Goal: Information Seeking & Learning: Learn about a topic

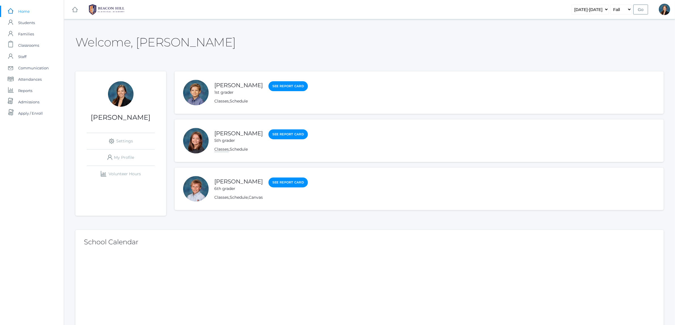
click at [224, 148] on link "Classes" at bounding box center [221, 149] width 14 height 5
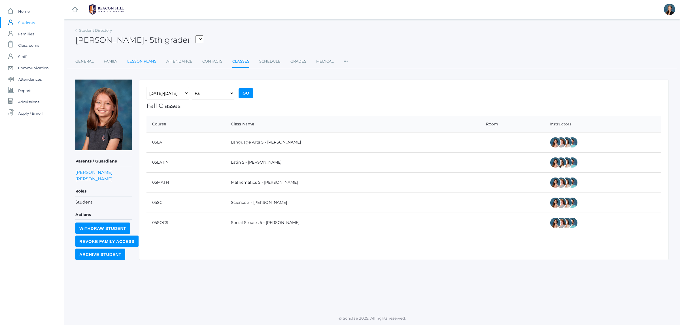
click at [139, 63] on link "Lesson Plans" at bounding box center [141, 61] width 29 height 11
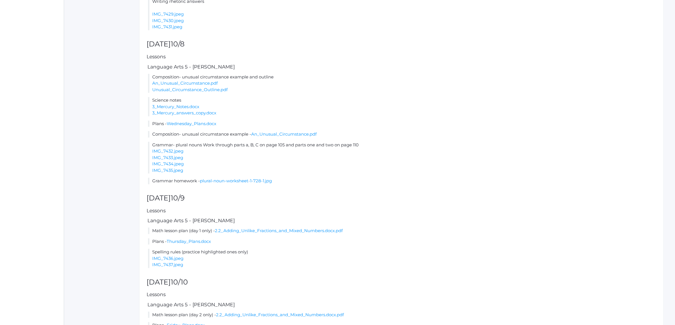
scroll to position [406, 0]
click at [173, 257] on link "IMG_7436.jpeg" at bounding box center [167, 257] width 31 height 5
click at [202, 241] on link "Thursday_Plans.docx" at bounding box center [189, 240] width 44 height 5
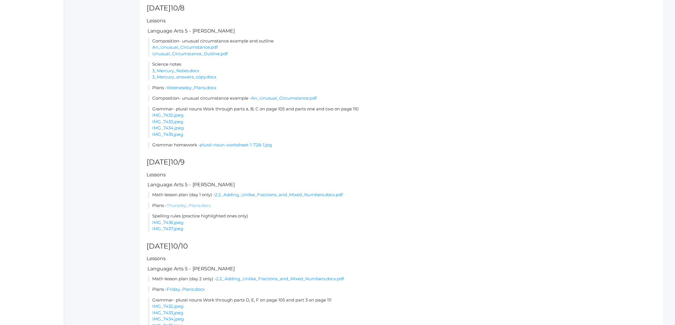
click at [196, 206] on link "Thursday_Plans.docx" at bounding box center [189, 205] width 44 height 5
click at [185, 203] on link "Thursday_Plans.docx" at bounding box center [189, 205] width 44 height 5
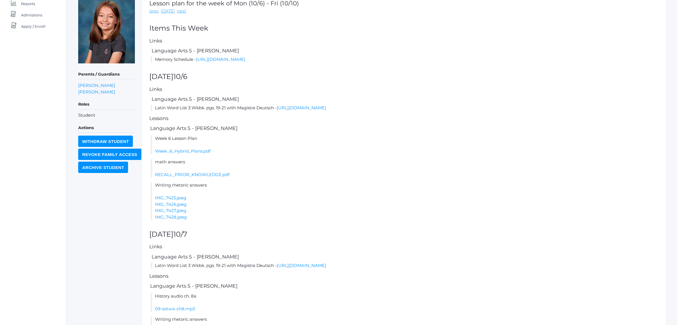
scroll to position [0, 0]
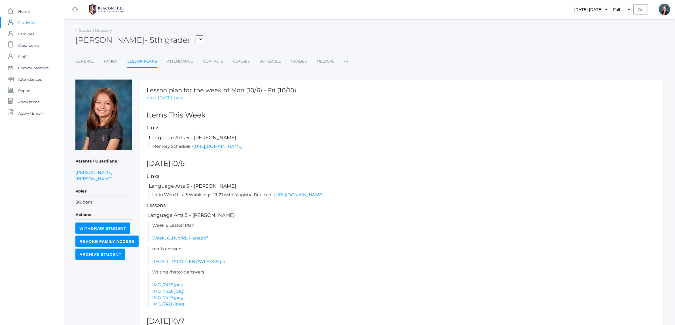
click at [196, 40] on select "Albanese, Paige Arnold, Ella Baron, Beaux Burke, Elliot Callaway, Kennedy Carey…" at bounding box center [200, 39] width 8 height 8
click at [281, 203] on h5 "Lessons" at bounding box center [402, 205] width 510 height 5
click at [261, 66] on link "Schedule" at bounding box center [270, 61] width 21 height 11
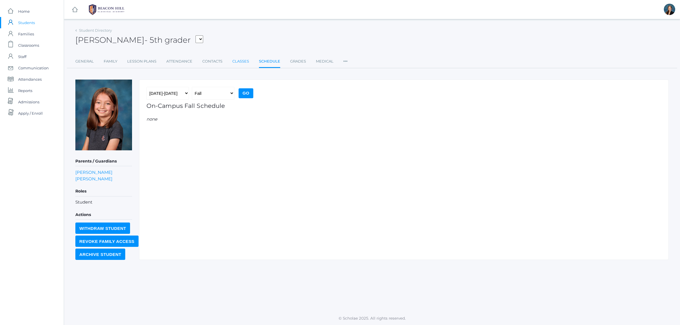
click at [233, 62] on link "Classes" at bounding box center [240, 61] width 17 height 11
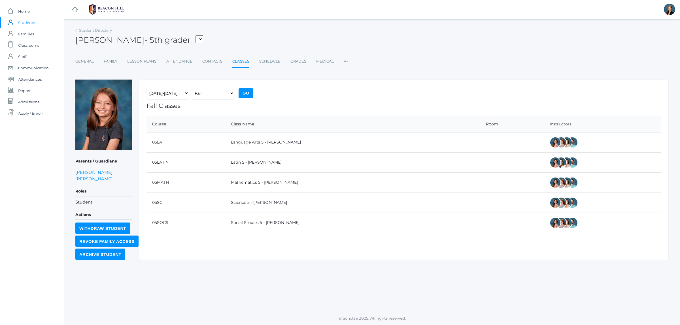
click at [238, 277] on div "Student Directory Ayla Smith - 5th grader Albanese, Paige Arnold, Ella Baron, B…" at bounding box center [372, 165] width 616 height 279
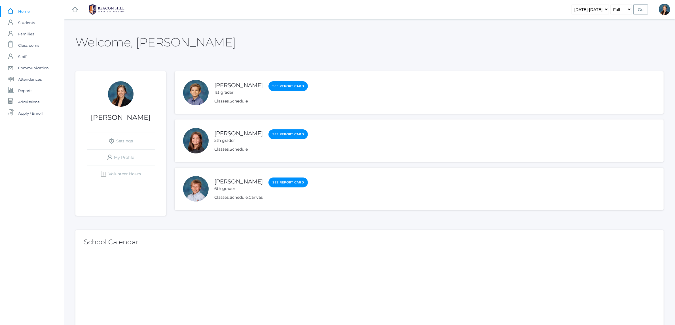
click at [233, 133] on link "[PERSON_NAME]" at bounding box center [238, 133] width 48 height 7
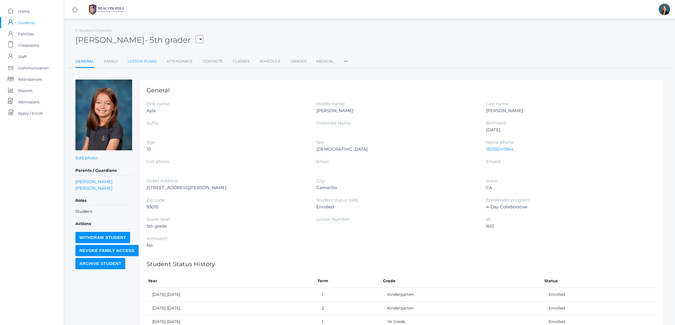
click at [136, 63] on link "Lesson Plans" at bounding box center [142, 61] width 29 height 11
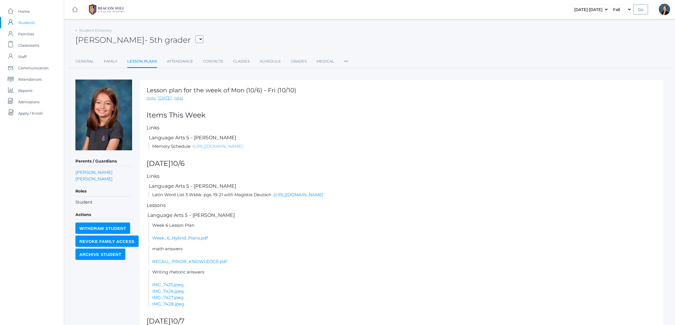
click at [232, 145] on link "https://docs.google.com/document/d/1s2aTF5vph_M_K3_useLkPblsJ5uytcUz/edit?usp=s…" at bounding box center [217, 146] width 49 height 5
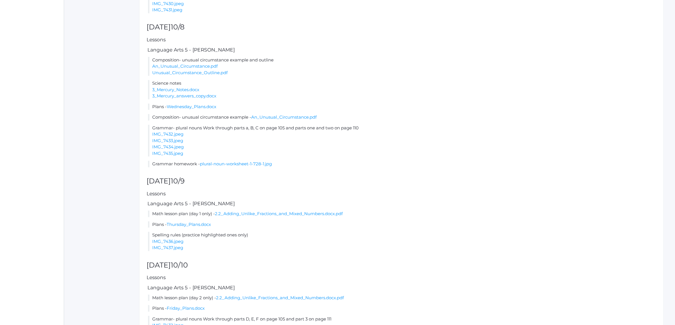
scroll to position [425, 0]
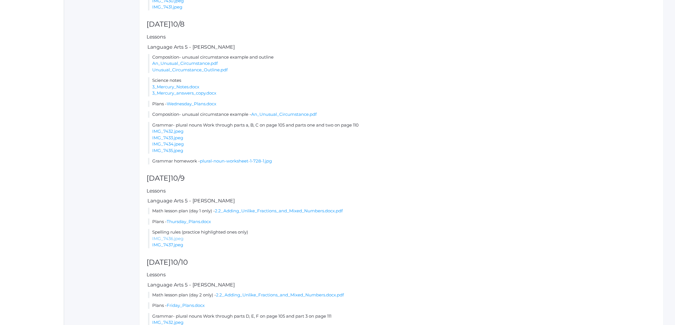
click at [174, 239] on link "IMG_7436.jpeg" at bounding box center [167, 238] width 31 height 5
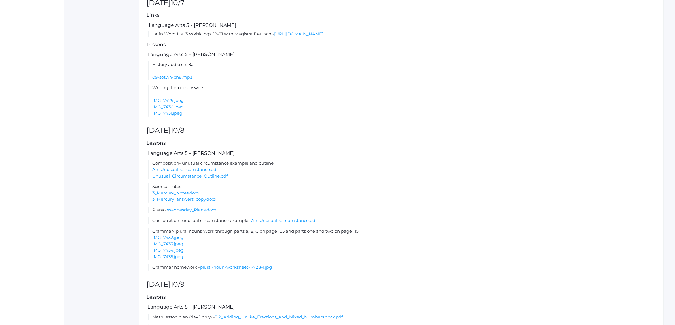
scroll to position [354, 0]
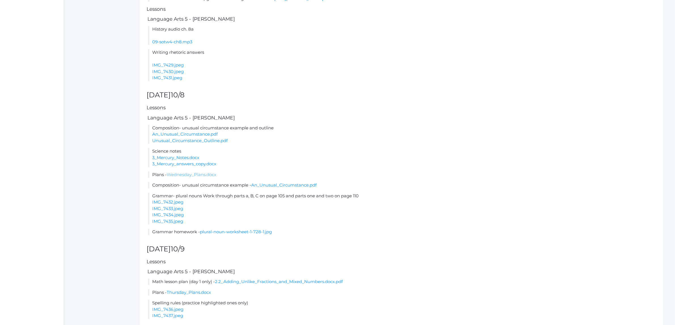
click at [191, 174] on link "Wednesday_Plans.docx" at bounding box center [192, 174] width 50 height 5
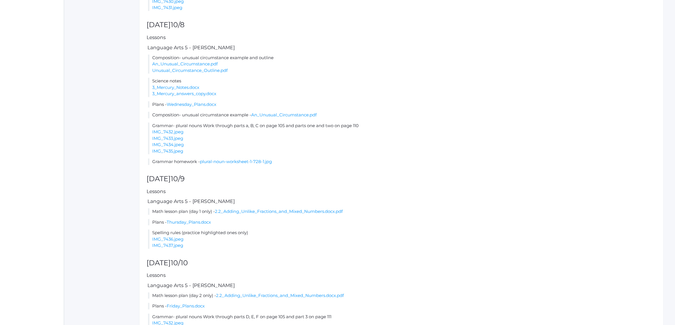
scroll to position [425, 0]
click at [196, 222] on link "Thursday_Plans.docx" at bounding box center [189, 221] width 44 height 5
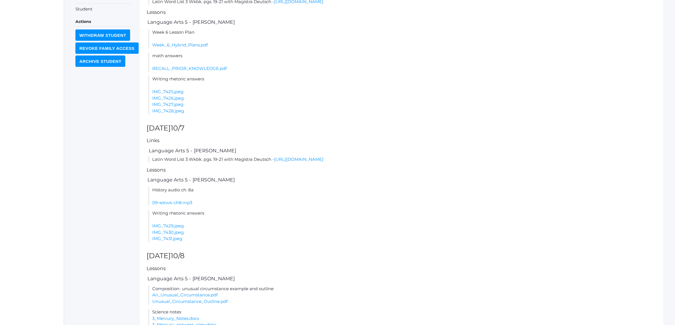
scroll to position [0, 0]
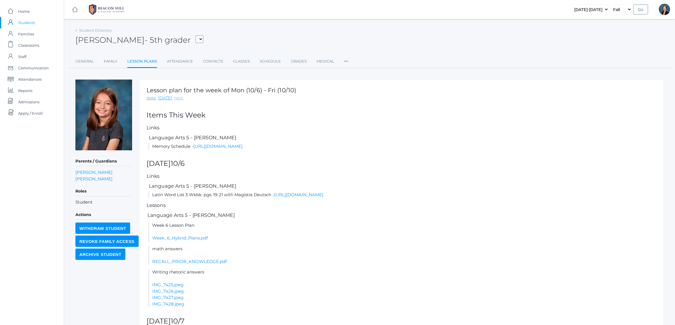
click at [175, 97] on link "next" at bounding box center [178, 98] width 9 height 7
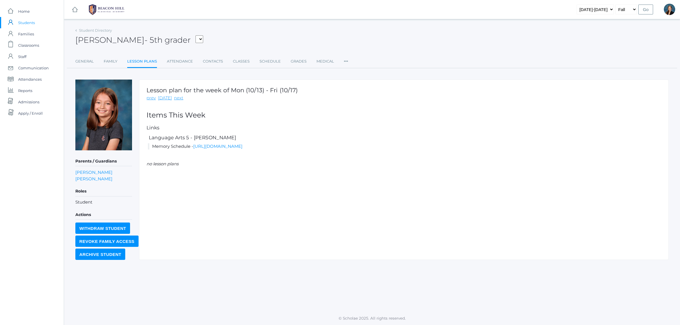
click at [175, 97] on link "next" at bounding box center [178, 98] width 9 height 7
click at [148, 98] on link "prev" at bounding box center [151, 98] width 9 height 7
click at [152, 100] on link "prev" at bounding box center [151, 98] width 9 height 7
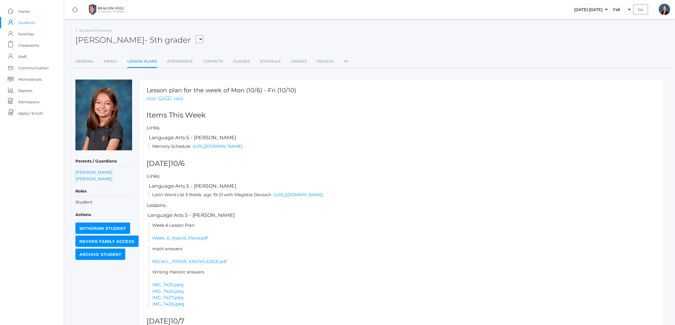
click at [152, 100] on link "prev" at bounding box center [151, 98] width 9 height 7
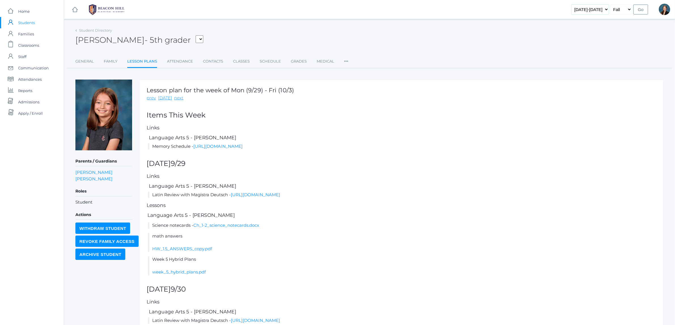
click at [603, 9] on select "2019-2020 2020-2021 2021-2022 2022-2023 2023-2024 2024-2025 2025-2026" at bounding box center [589, 10] width 37 height 10
select select "[DATE]-[DATE]"
click at [578, 5] on select "2019-2020 2020-2021 2021-2022 2022-2023 2023-2024 2024-2025 2025-2026" at bounding box center [589, 10] width 37 height 10
click at [644, 10] on input "Go" at bounding box center [640, 10] width 15 height 10
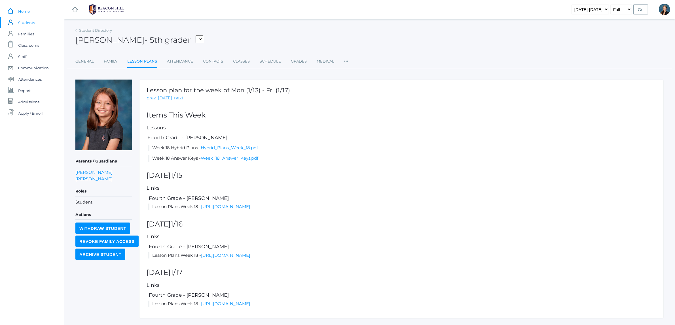
click at [22, 11] on span "Home" at bounding box center [24, 11] width 12 height 11
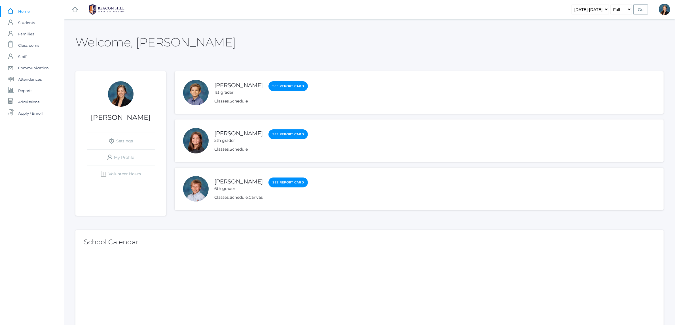
click at [235, 183] on link "Christian Smith" at bounding box center [238, 181] width 48 height 7
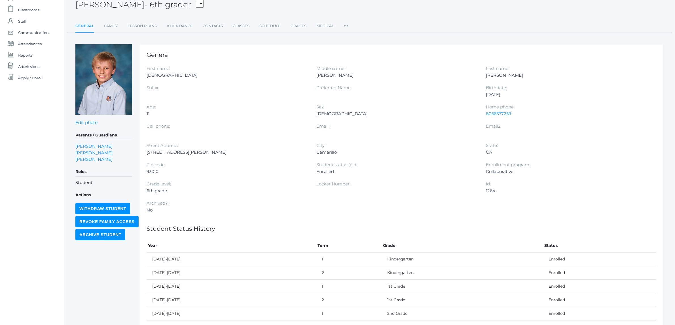
scroll to position [35, 0]
click at [196, 6] on select "Albanese, Cole Avila, Phoebe Balli, Kingston Beaty, Caleb Beaudry, Jewel Bell, …" at bounding box center [200, 5] width 8 height 8
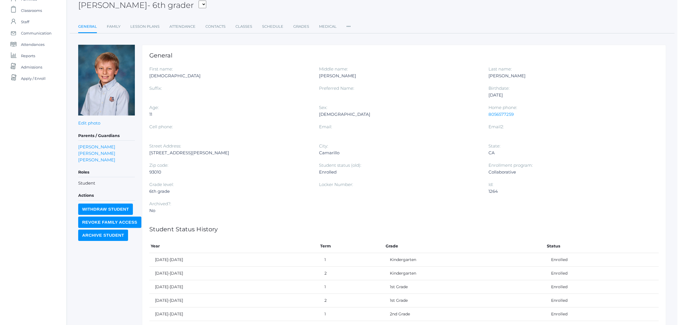
scroll to position [0, 0]
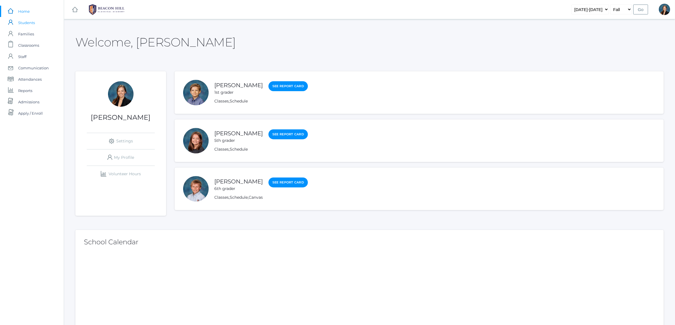
click at [30, 26] on span "Students" at bounding box center [26, 22] width 17 height 11
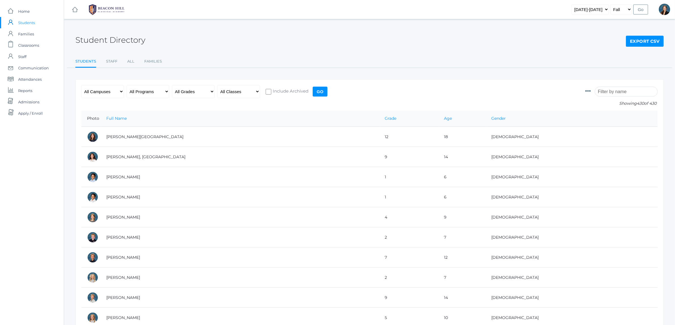
click at [610, 90] on input "search" at bounding box center [626, 92] width 63 height 10
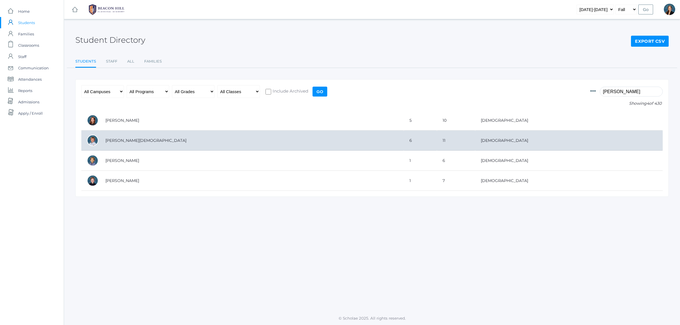
type input "smith"
click at [122, 142] on td "[PERSON_NAME][DEMOGRAPHIC_DATA]" at bounding box center [252, 141] width 304 height 20
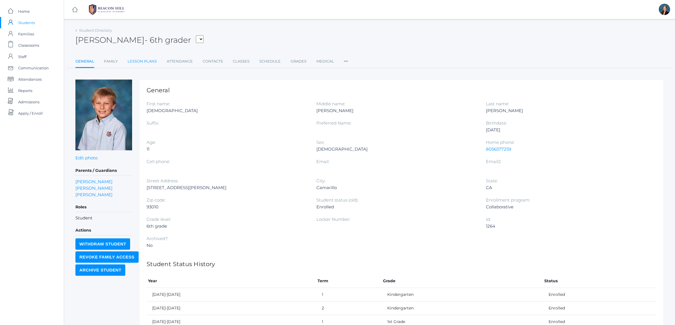
click at [141, 57] on link "Lesson Plans" at bounding box center [142, 61] width 29 height 11
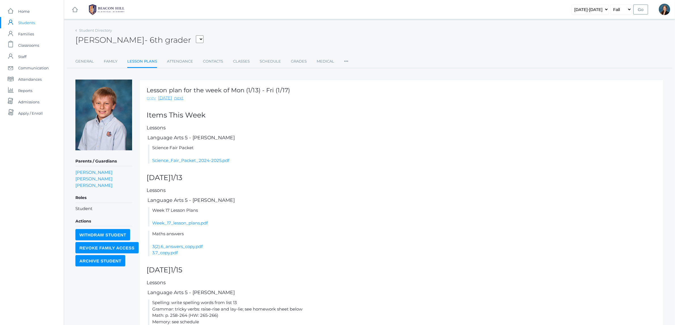
click at [152, 97] on link "prev" at bounding box center [151, 98] width 9 height 7
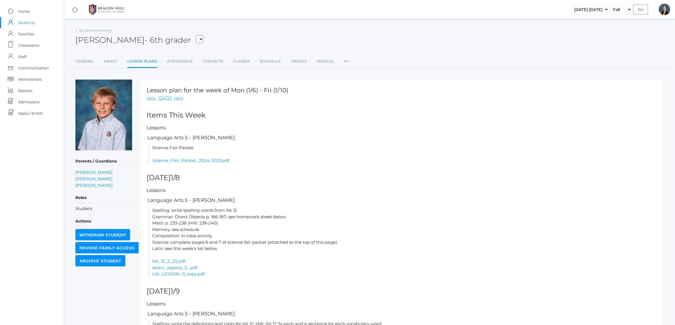
click at [152, 97] on link "prev" at bounding box center [151, 98] width 9 height 7
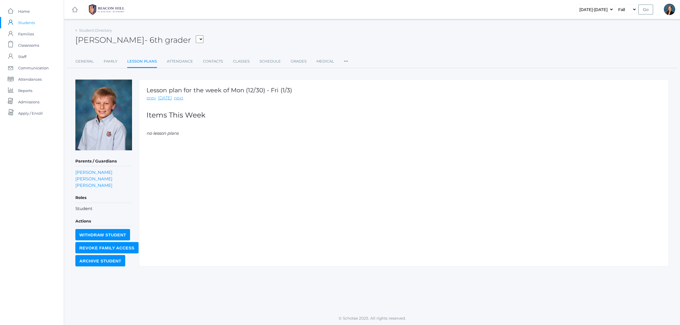
click at [152, 97] on link "prev" at bounding box center [151, 98] width 9 height 7
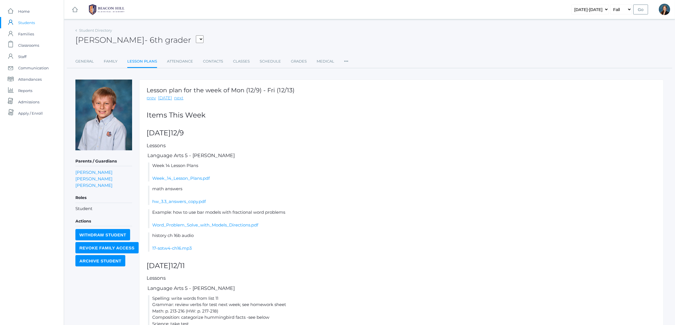
click at [152, 97] on link "prev" at bounding box center [151, 98] width 9 height 7
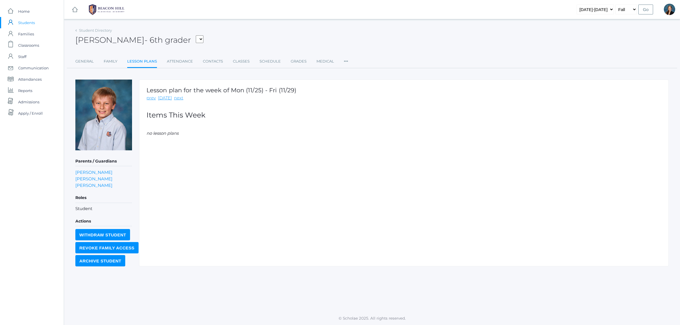
click at [152, 97] on link "prev" at bounding box center [151, 98] width 9 height 7
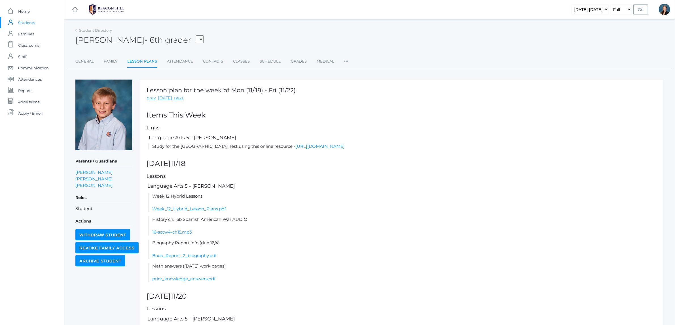
click at [152, 97] on link "prev" at bounding box center [151, 98] width 9 height 7
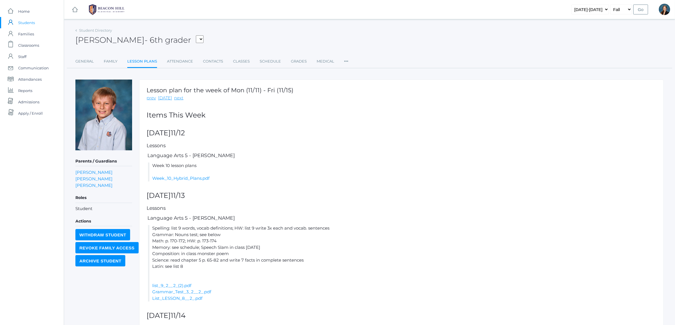
click at [152, 97] on link "prev" at bounding box center [151, 98] width 9 height 7
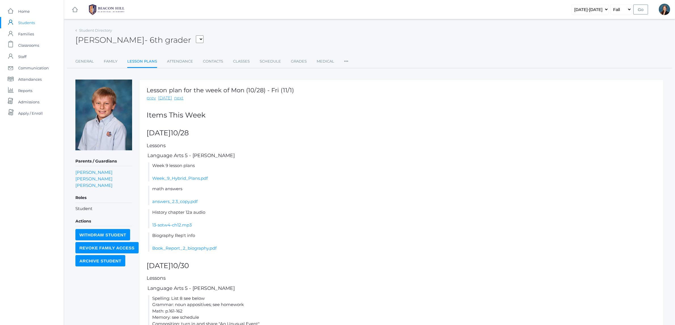
click at [152, 97] on link "prev" at bounding box center [151, 98] width 9 height 7
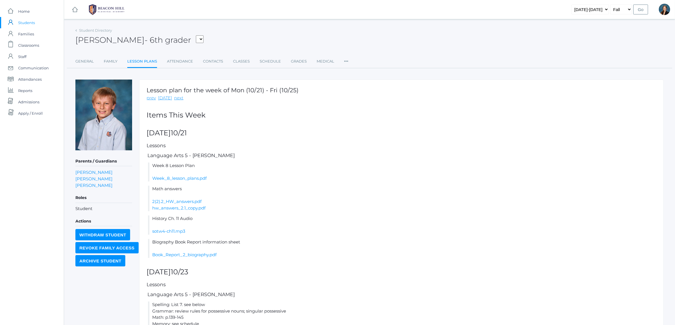
click at [152, 97] on link "prev" at bounding box center [151, 98] width 9 height 7
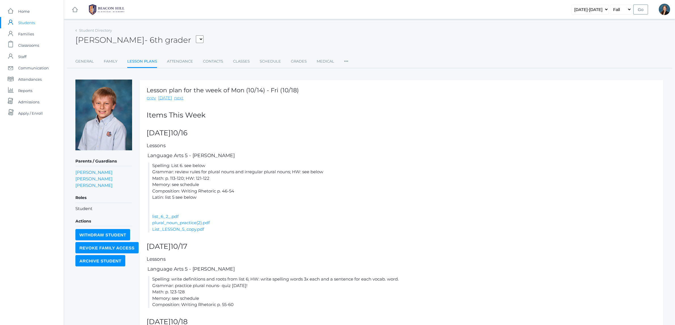
click at [152, 97] on link "prev" at bounding box center [151, 98] width 9 height 7
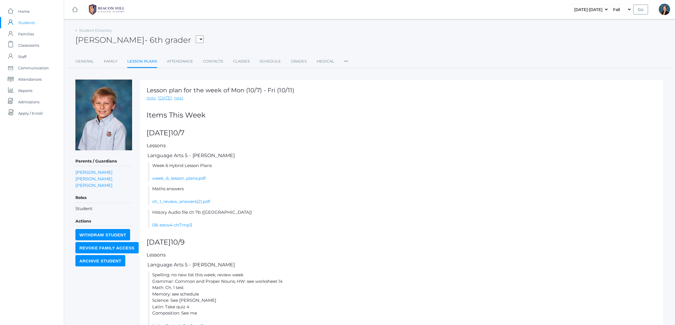
click at [152, 97] on link "prev" at bounding box center [151, 98] width 9 height 7
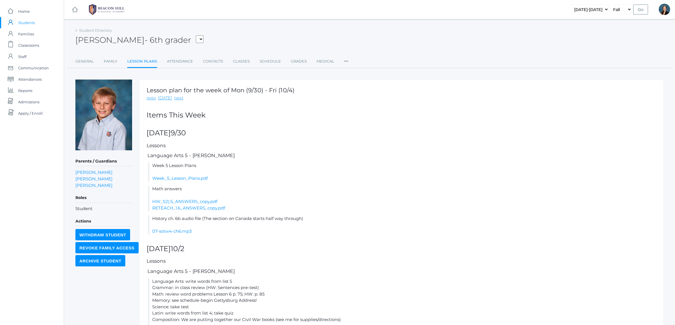
click at [152, 97] on link "prev" at bounding box center [151, 98] width 9 height 7
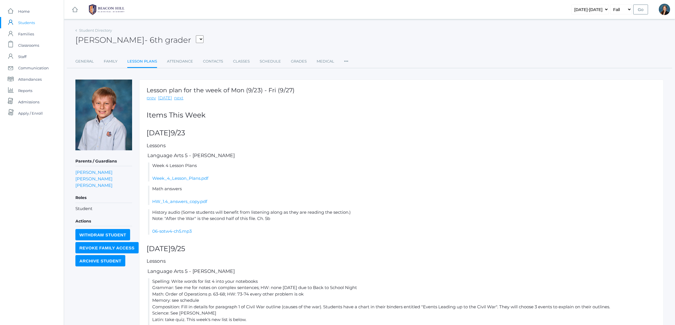
click at [152, 97] on link "prev" at bounding box center [151, 98] width 9 height 7
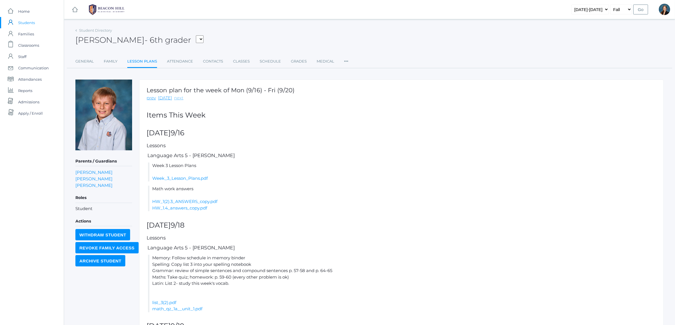
click at [176, 99] on link "next" at bounding box center [178, 98] width 9 height 7
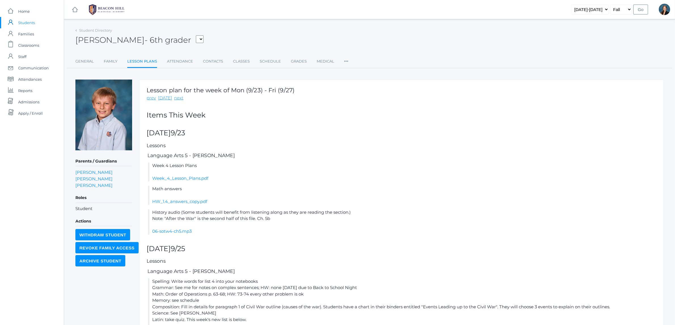
click at [176, 99] on link "next" at bounding box center [178, 98] width 9 height 7
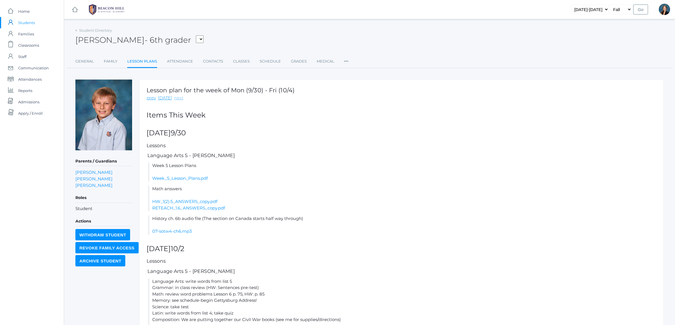
click at [174, 98] on link "next" at bounding box center [178, 98] width 9 height 7
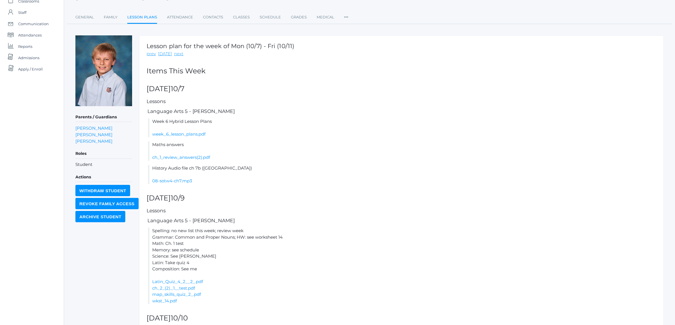
scroll to position [32, 0]
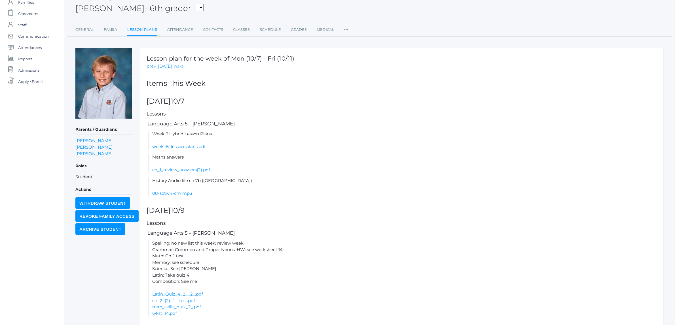
click at [175, 65] on link "next" at bounding box center [178, 66] width 9 height 7
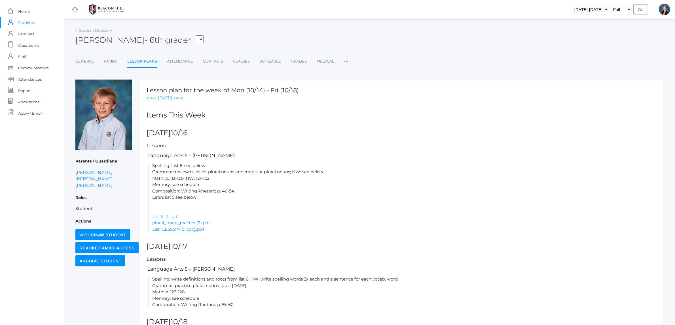
click at [164, 217] on link "list_6_2_.pdf" at bounding box center [165, 216] width 26 height 5
click at [169, 230] on link "List_LESSON_5_copy.pdf" at bounding box center [178, 229] width 52 height 5
click at [151, 101] on link "prev" at bounding box center [151, 98] width 9 height 7
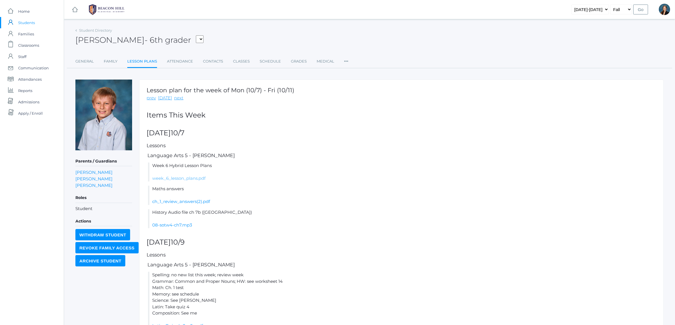
click at [161, 177] on link "week_6_lesson_plans.pdf" at bounding box center [178, 178] width 53 height 5
click at [14, 16] on link "icons/ui/navigation/home Created with Sketch. Home" at bounding box center [32, 11] width 64 height 11
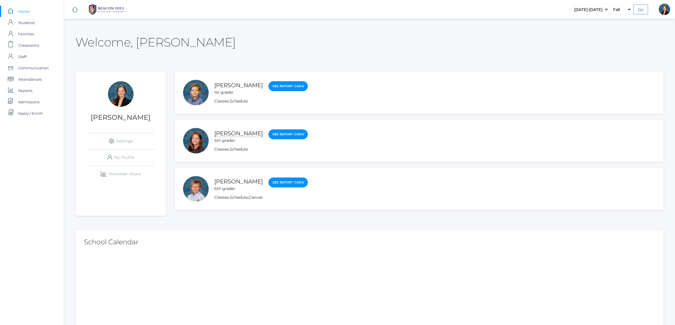
click at [232, 134] on link "[PERSON_NAME]" at bounding box center [238, 133] width 48 height 7
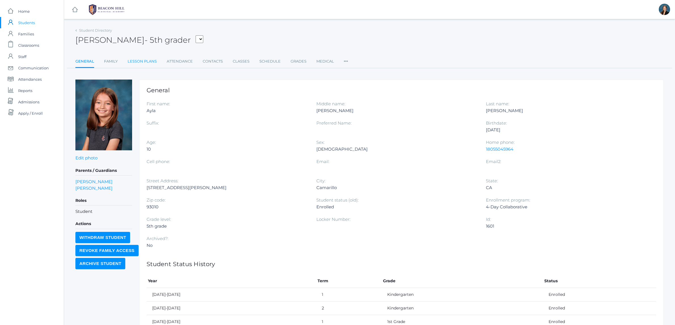
click at [151, 62] on link "Lesson Plans" at bounding box center [142, 61] width 29 height 11
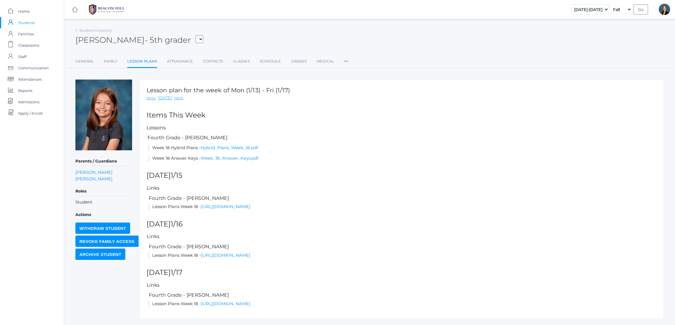
click at [581, 9] on select "2019-2020 2020-2021 2021-2022 2022-2023 2023-2024 2024-2025 2025-2026" at bounding box center [589, 10] width 37 height 10
select select "[DATE]-[DATE]"
click at [578, 5] on select "2019-2020 2020-2021 2021-2022 2022-2023 2023-2024 2024-2025 2025-2026" at bounding box center [589, 10] width 37 height 10
click at [636, 10] on input "Go" at bounding box center [640, 10] width 15 height 10
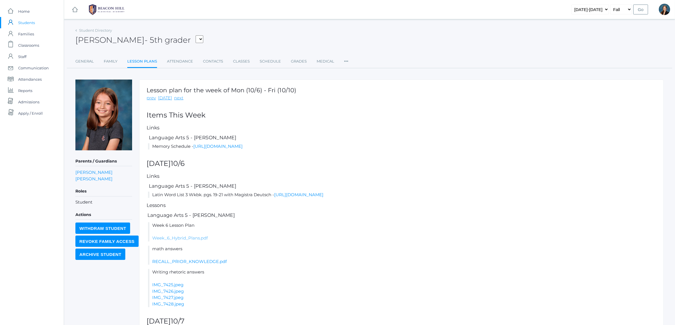
click at [193, 237] on link "Week_6_Hybrid_Plans.pdf" at bounding box center [180, 237] width 56 height 5
